Goal: Check status

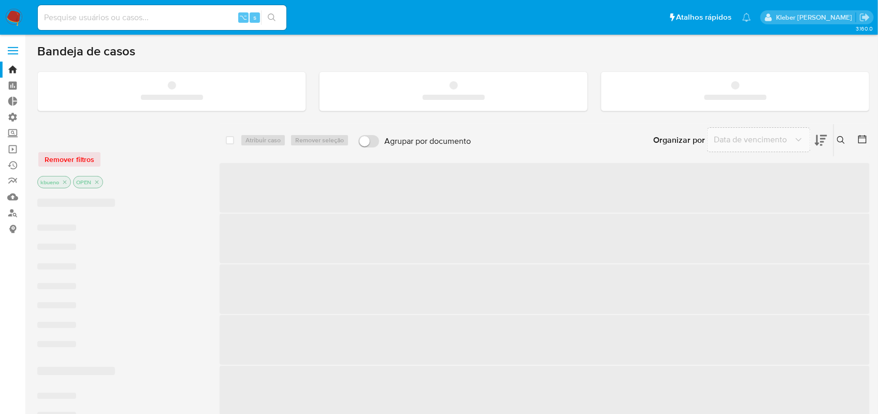
click at [117, 20] on input at bounding box center [162, 17] width 249 height 13
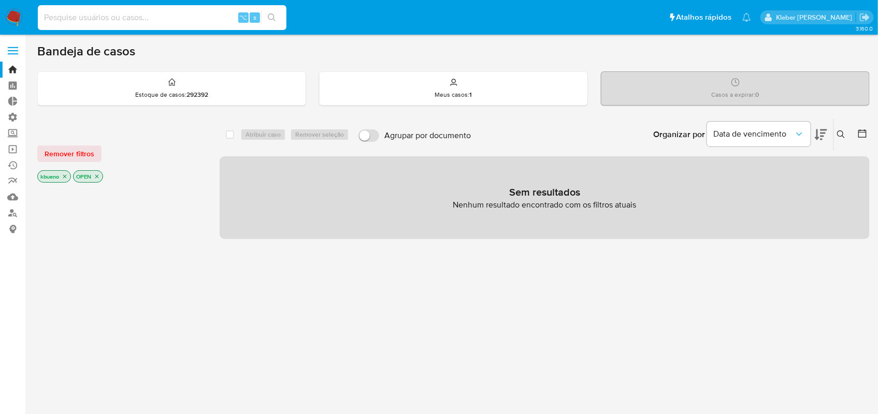
paste input "1003740139"
type input "1003740139"
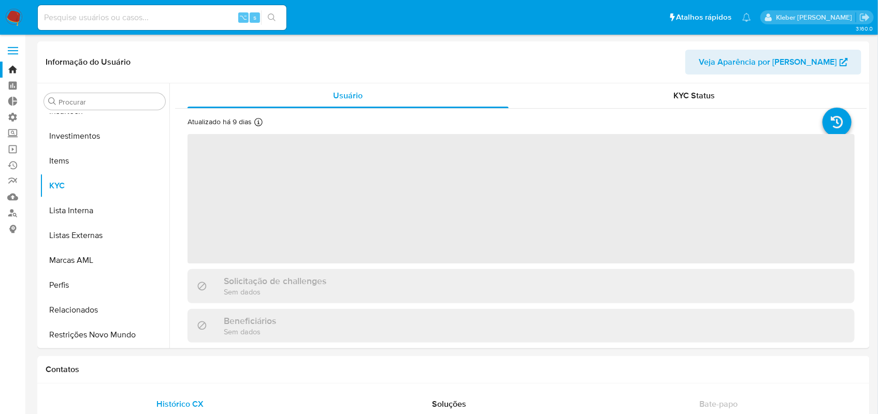
scroll to position [512, 0]
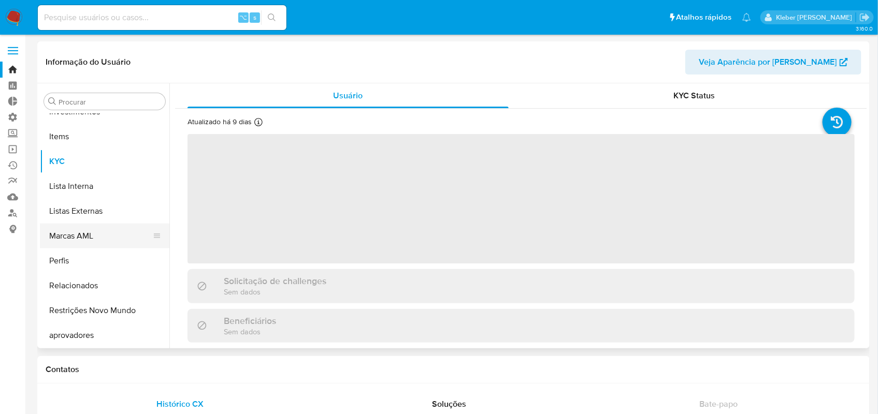
select select "10"
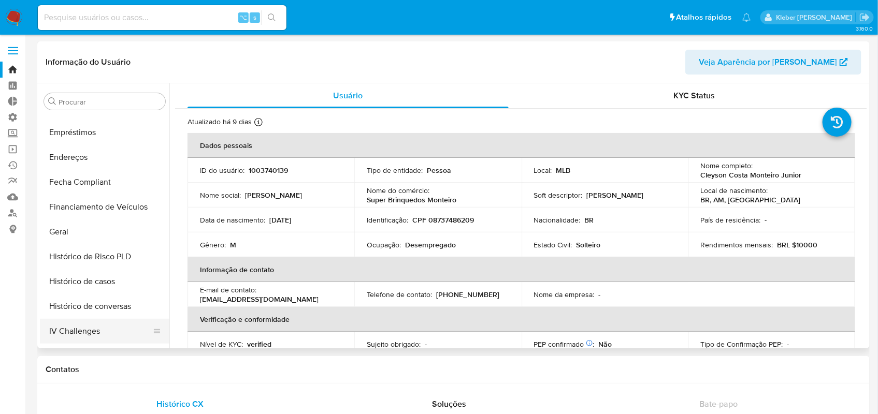
scroll to position [239, 0]
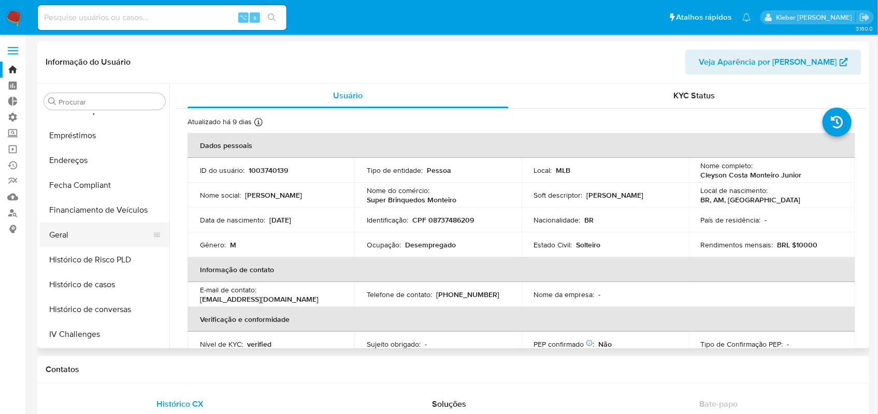
click at [76, 230] on button "Geral" at bounding box center [100, 235] width 121 height 25
